Goal: Use online tool/utility: Utilize a website feature to perform a specific function

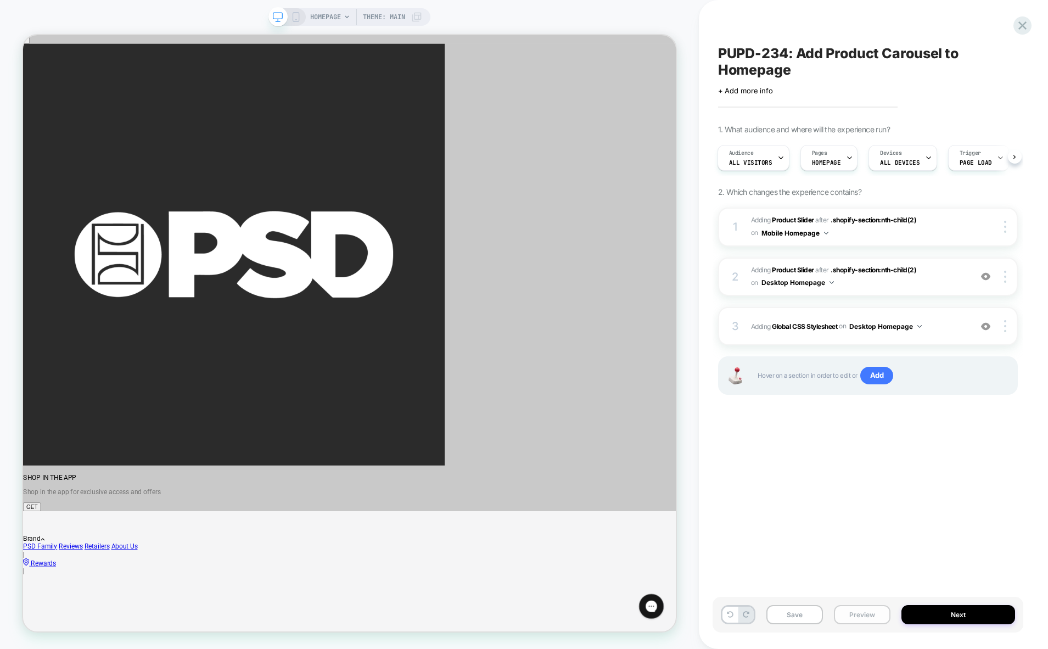
click at [861, 615] on button "Preview" at bounding box center [862, 614] width 57 height 19
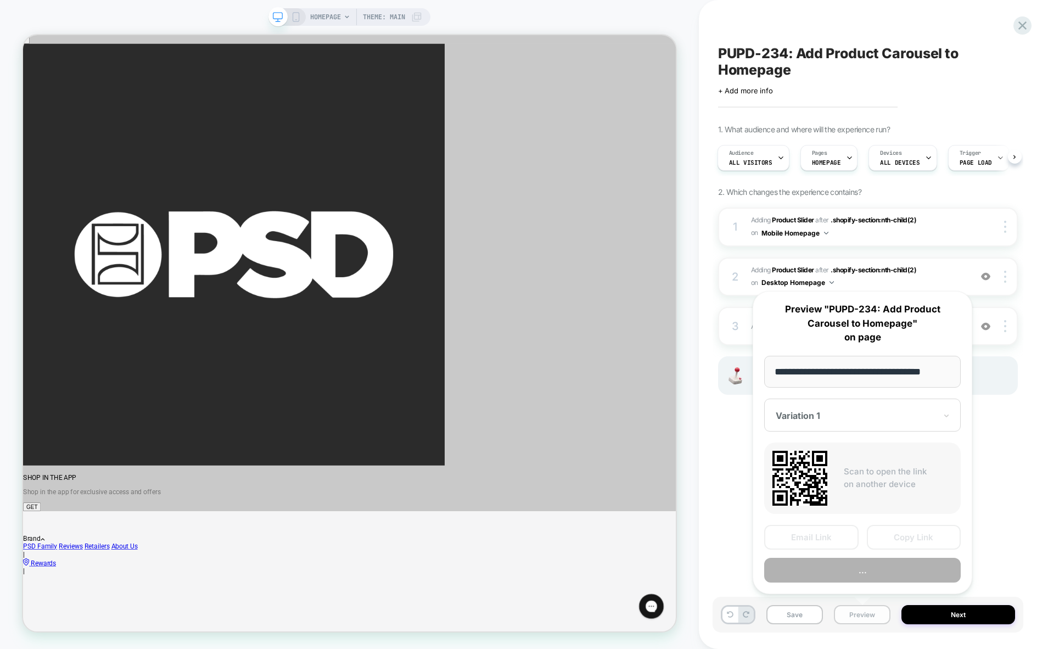
scroll to position [0, 9]
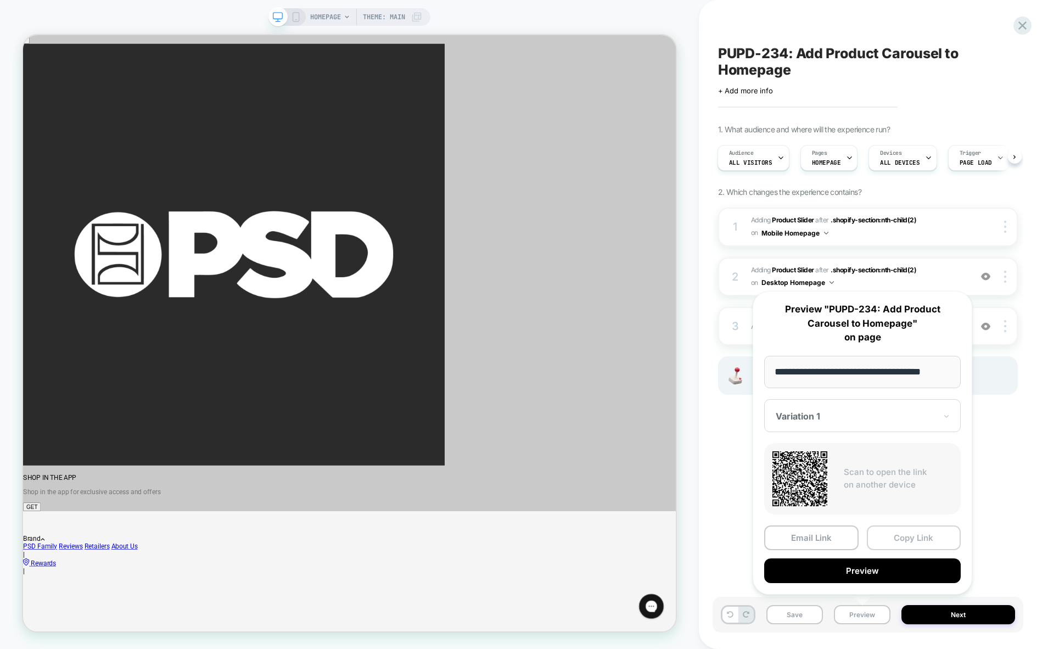
click at [897, 541] on button "Copy Link" at bounding box center [914, 537] width 94 height 25
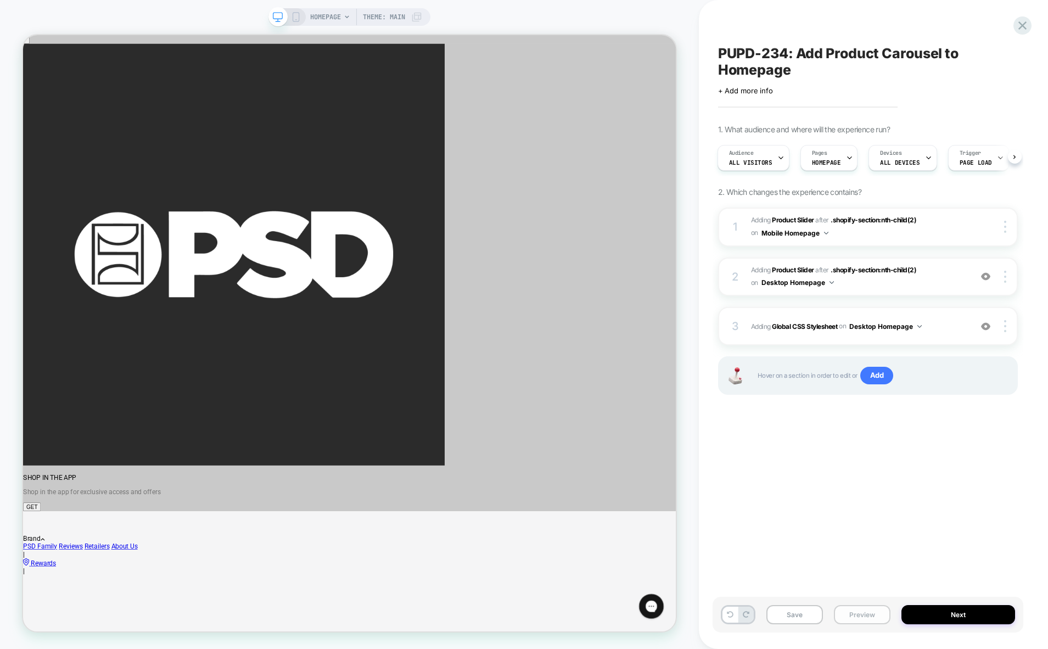
click at [867, 612] on button "Preview" at bounding box center [862, 614] width 57 height 19
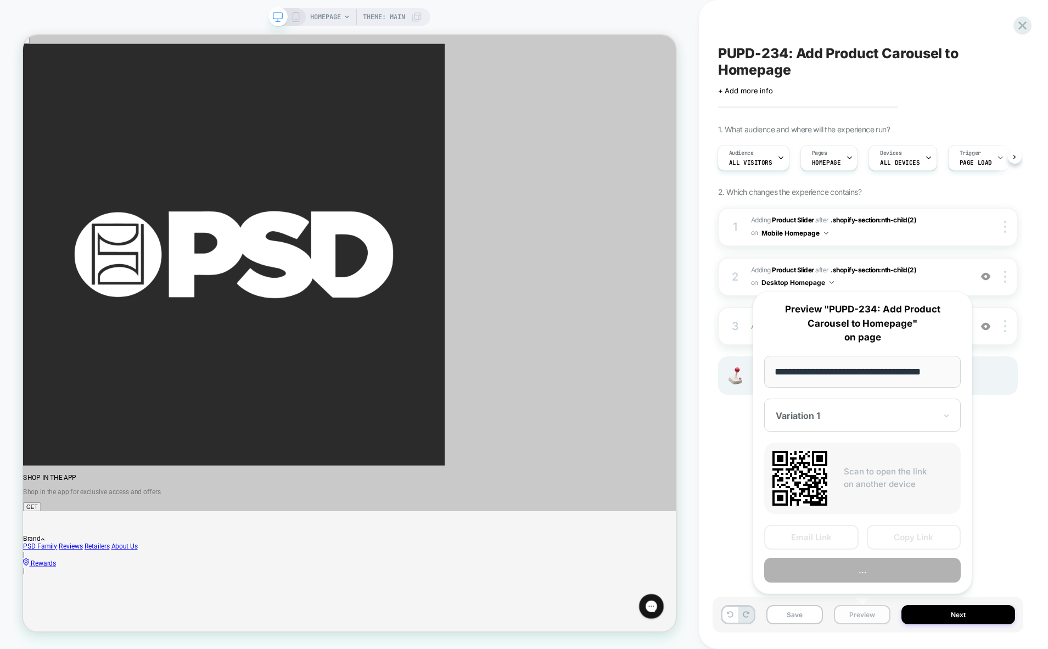
scroll to position [0, 9]
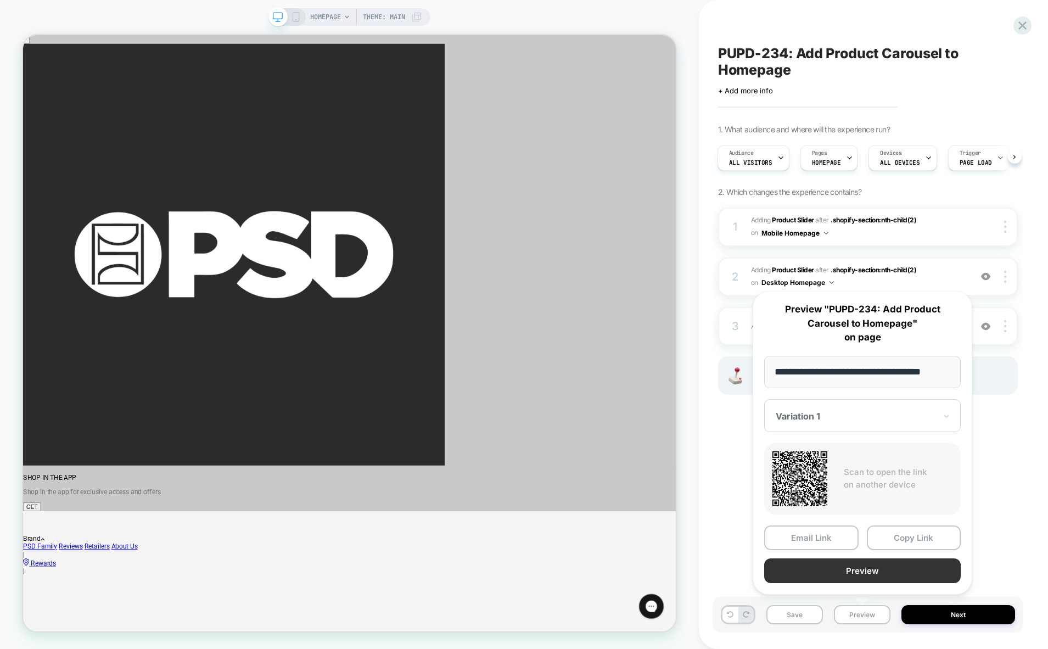
click at [849, 565] on button "Preview" at bounding box center [862, 570] width 197 height 25
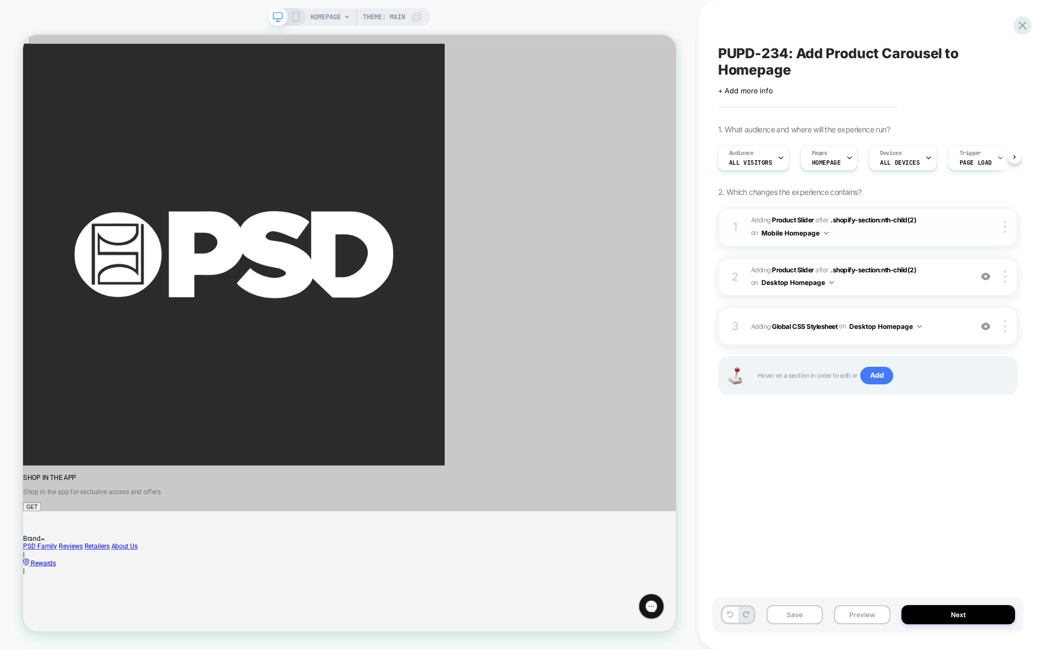
click at [893, 231] on span "#_loomi_addon_1760112256686 Adding Product Slider AFTER .shopify-section:nth-ch…" at bounding box center [858, 227] width 215 height 26
click at [1004, 229] on img at bounding box center [1005, 227] width 2 height 12
click at [851, 236] on span "#_loomi_addon_1760112256686 Adding Product Slider AFTER .shopify-section:nth-ch…" at bounding box center [858, 227] width 215 height 26
click at [765, 230] on button "Mobile Homepage" at bounding box center [794, 233] width 67 height 14
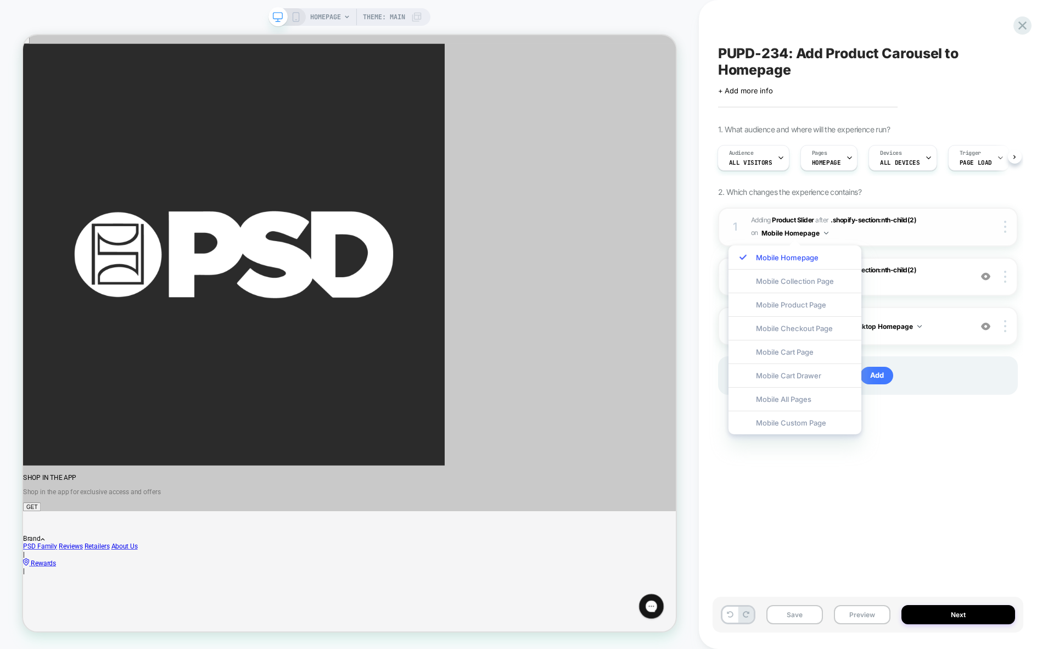
click at [895, 226] on span "#_loomi_addon_1760112256686 Adding Product Slider AFTER .shopify-section:nth-ch…" at bounding box center [858, 227] width 215 height 26
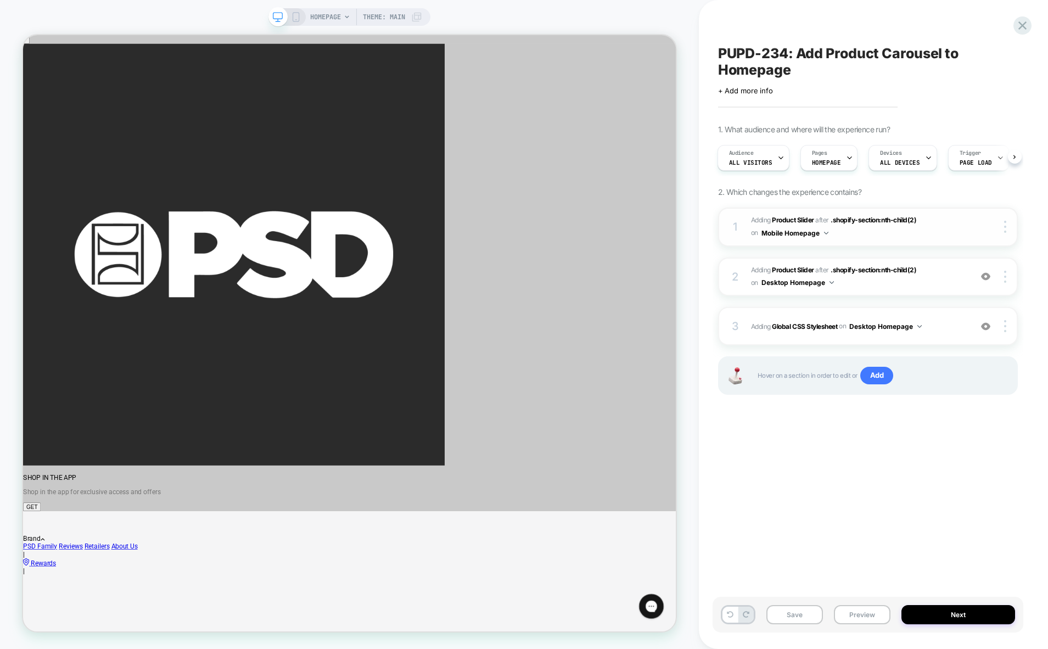
click at [910, 228] on span "#_loomi_addon_1760112256686 Adding Product Slider AFTER .shopify-section:nth-ch…" at bounding box center [858, 227] width 215 height 26
click at [298, 21] on icon at bounding box center [296, 17] width 10 height 10
